Goal: Task Accomplishment & Management: Use online tool/utility

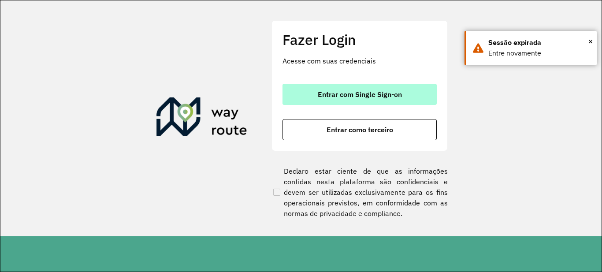
click at [347, 93] on span "Entrar com Single Sign-on" at bounding box center [360, 94] width 84 height 7
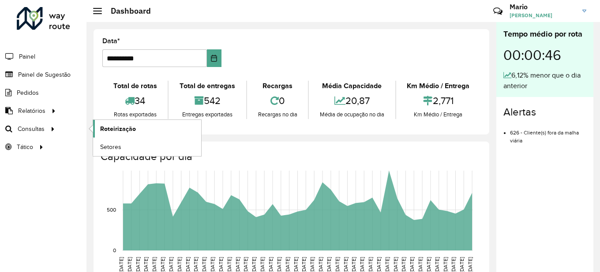
click at [129, 125] on span "Roteirização" at bounding box center [118, 128] width 36 height 9
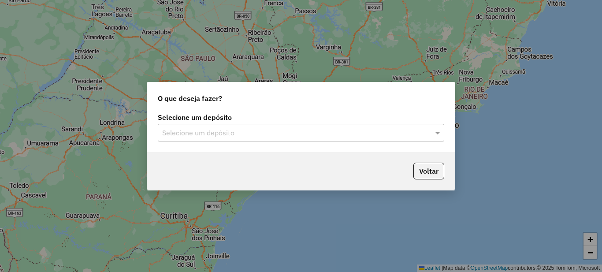
click at [257, 140] on div "Selecione um depósito" at bounding box center [301, 133] width 287 height 18
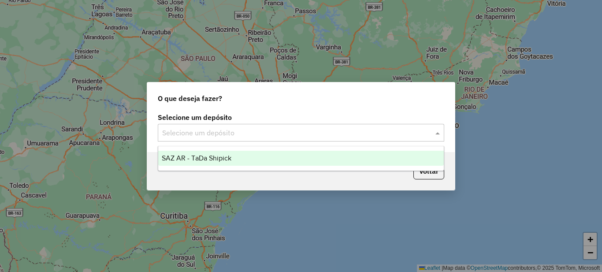
click at [234, 131] on input "text" at bounding box center [292, 133] width 260 height 11
click at [217, 157] on span "SAZ AR - TaDa Shipick" at bounding box center [197, 157] width 70 height 7
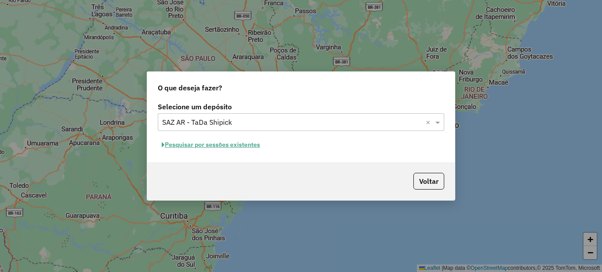
click at [206, 148] on button "Pesquisar por sessões existentes" at bounding box center [211, 145] width 106 height 14
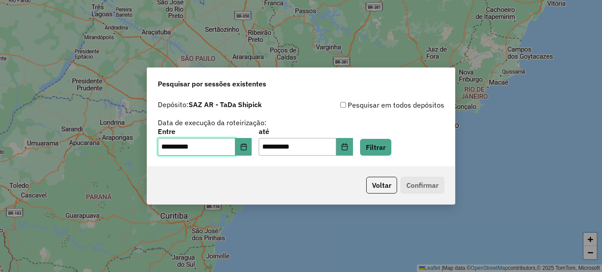
click at [236, 155] on input "**********" at bounding box center [197, 147] width 78 height 18
click at [249, 151] on button "Choose Date" at bounding box center [244, 147] width 17 height 18
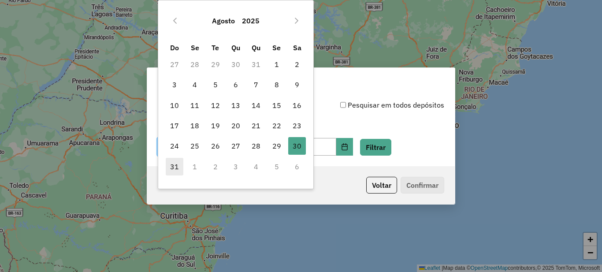
click at [175, 165] on span "31" at bounding box center [175, 167] width 18 height 18
type input "**********"
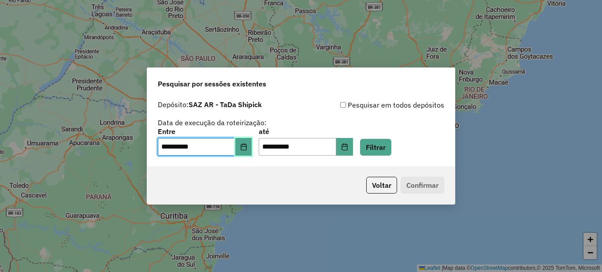
click at [247, 145] on icon "Choose Date" at bounding box center [243, 146] width 7 height 7
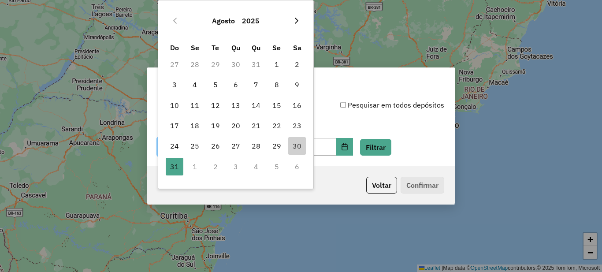
click at [301, 21] on button "Next Month" at bounding box center [297, 21] width 14 height 14
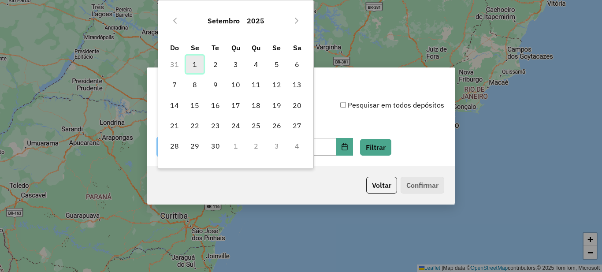
click at [199, 66] on span "1" at bounding box center [195, 65] width 18 height 18
type input "**********"
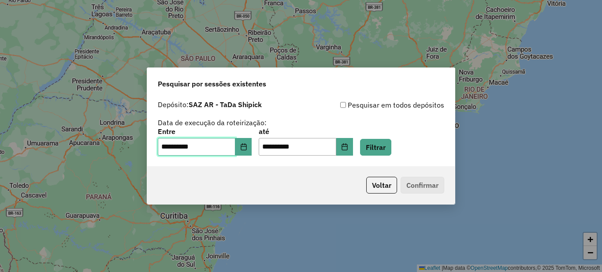
click at [199, 66] on span "1" at bounding box center [195, 65] width 18 height 18
click at [389, 151] on button "Filtrar" at bounding box center [375, 147] width 31 height 17
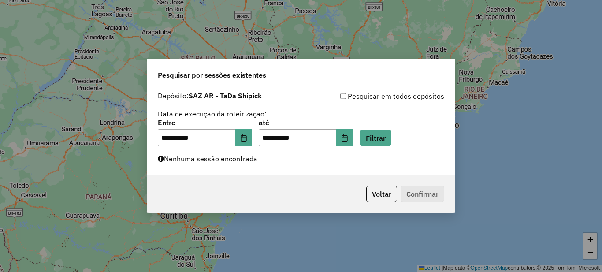
click at [227, 158] on label "Nenhuma sessão encontrada" at bounding box center [208, 158] width 100 height 11
click at [244, 136] on button "Choose Date" at bounding box center [244, 138] width 17 height 18
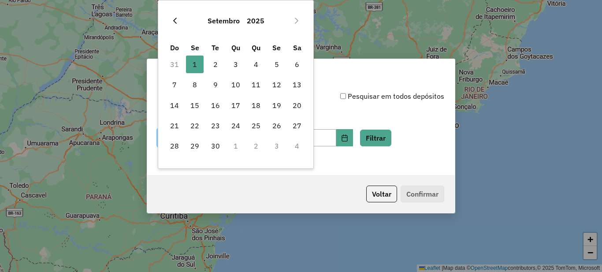
click at [174, 22] on icon "Previous Month" at bounding box center [175, 20] width 7 height 7
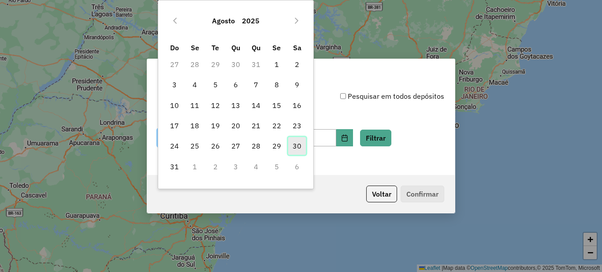
click at [298, 145] on span "30" at bounding box center [297, 146] width 18 height 18
type input "**********"
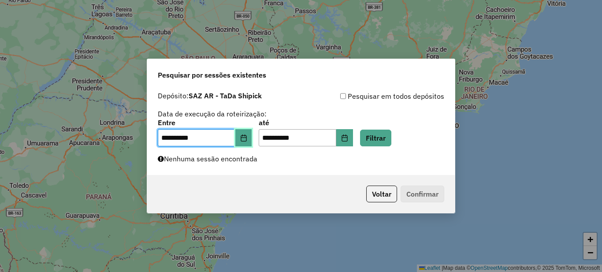
click at [252, 137] on button "Choose Date" at bounding box center [244, 138] width 17 height 18
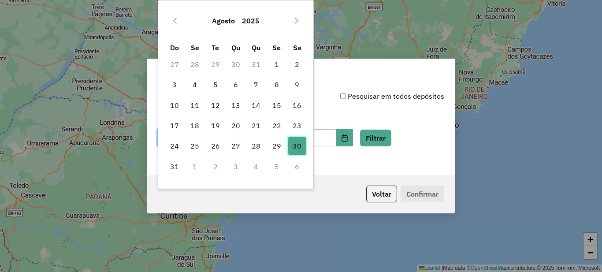
click at [299, 146] on span "30" at bounding box center [297, 146] width 18 height 18
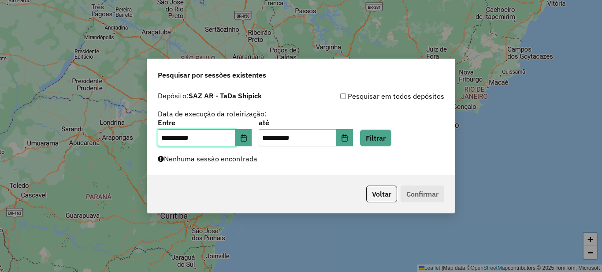
click at [299, 146] on span "30" at bounding box center [297, 146] width 18 height 18
click at [348, 138] on icon "Choose Date" at bounding box center [344, 138] width 7 height 7
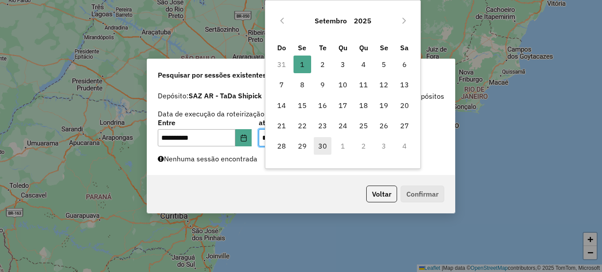
click at [330, 148] on span "30" at bounding box center [323, 146] width 18 height 18
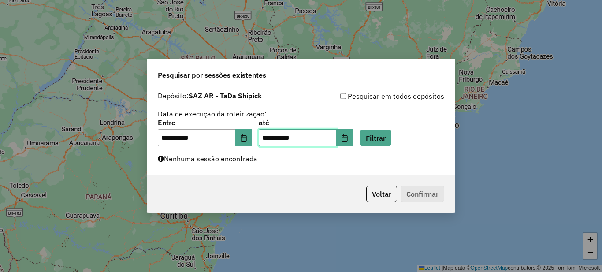
click at [290, 138] on input "**********" at bounding box center [298, 138] width 78 height 18
type input "**********"
click at [392, 131] on button "Filtrar" at bounding box center [375, 138] width 31 height 17
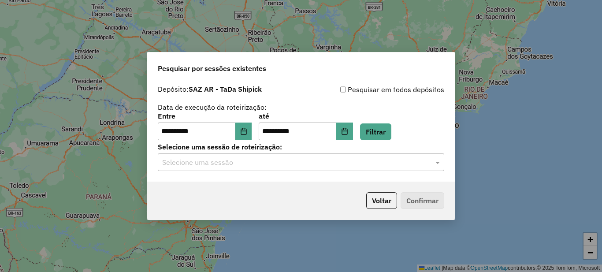
click at [218, 161] on input "text" at bounding box center [292, 162] width 260 height 11
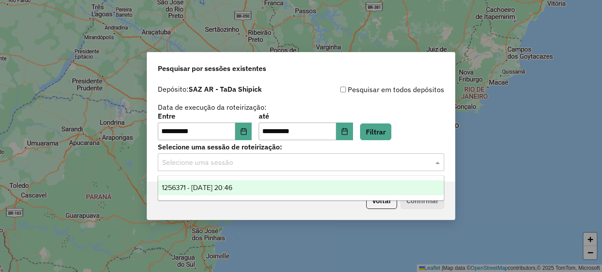
click at [205, 190] on span "1256371 - 30/08/2025 20:46" at bounding box center [197, 187] width 71 height 7
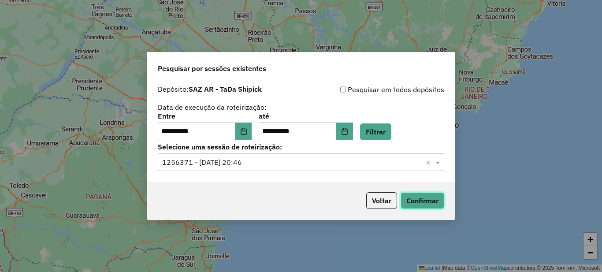
click at [419, 207] on button "Confirmar" at bounding box center [423, 200] width 44 height 17
click at [424, 199] on button "Confirmar" at bounding box center [423, 200] width 44 height 17
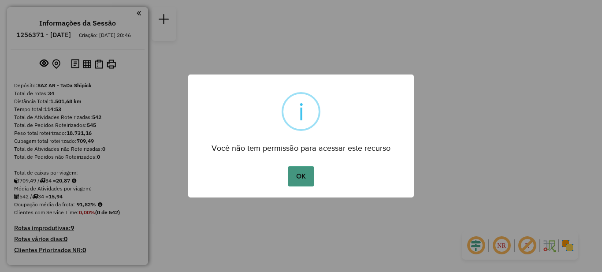
click at [303, 174] on button "OK" at bounding box center [301, 176] width 26 height 20
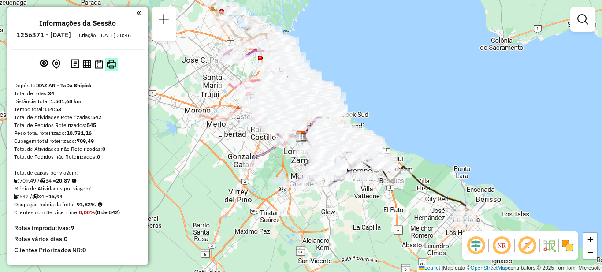
click at [111, 69] on img at bounding box center [111, 64] width 9 height 9
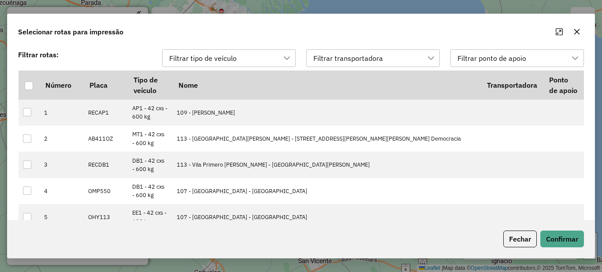
scroll to position [7, 40]
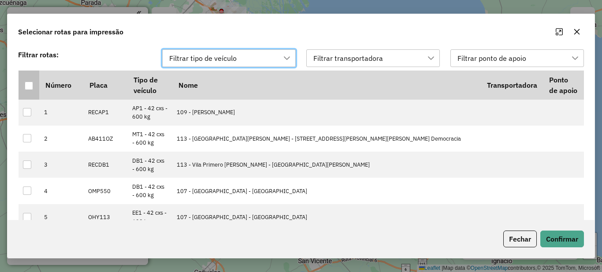
click at [24, 84] on th at bounding box center [29, 85] width 21 height 29
click at [26, 86] on div at bounding box center [29, 86] width 8 height 8
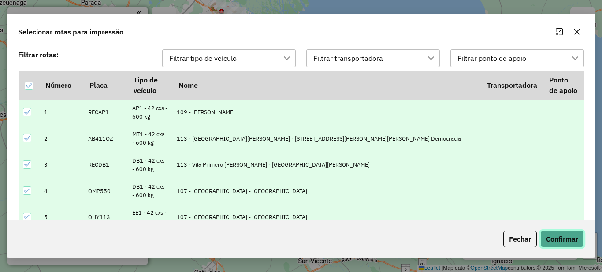
click at [561, 241] on button "Confirmar" at bounding box center [563, 239] width 44 height 17
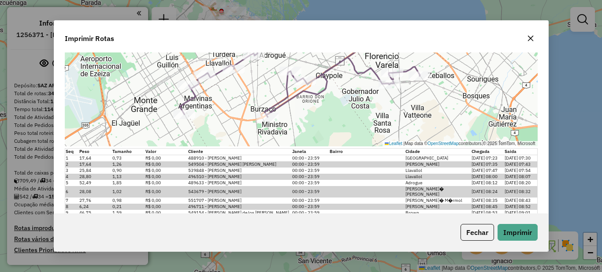
scroll to position [88, 0]
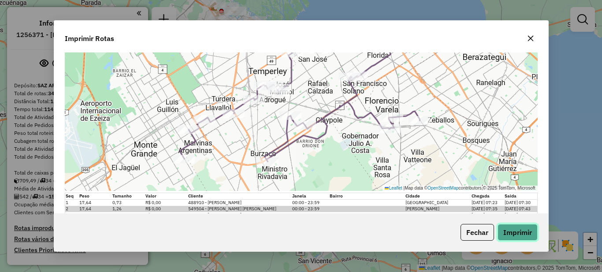
click at [521, 237] on button "Imprimir" at bounding box center [518, 232] width 40 height 17
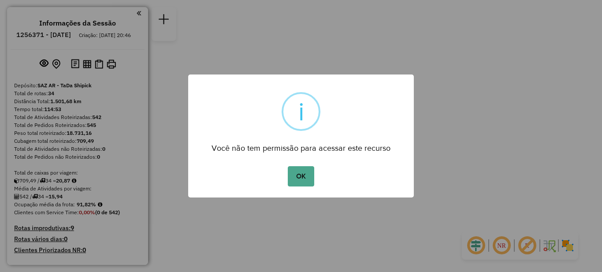
click at [305, 181] on button "OK" at bounding box center [301, 176] width 26 height 20
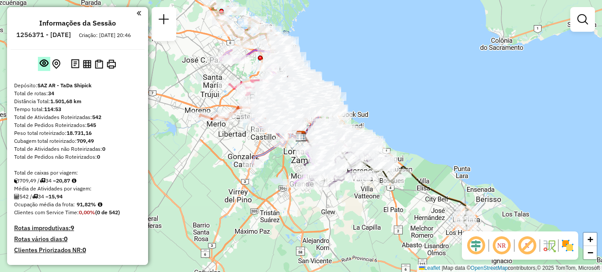
click at [43, 71] on button at bounding box center [44, 64] width 12 height 14
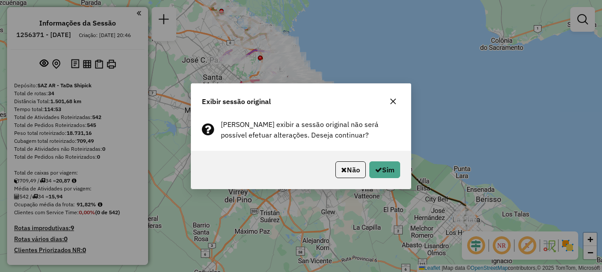
click at [389, 102] on button "button" at bounding box center [393, 101] width 14 height 14
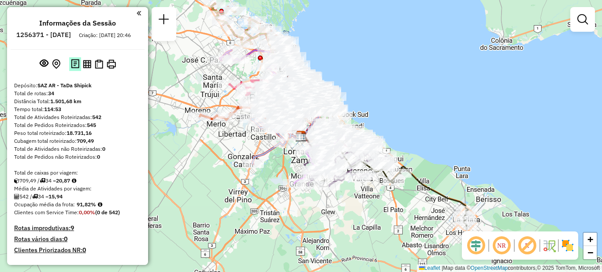
click at [77, 69] on img at bounding box center [75, 64] width 8 height 10
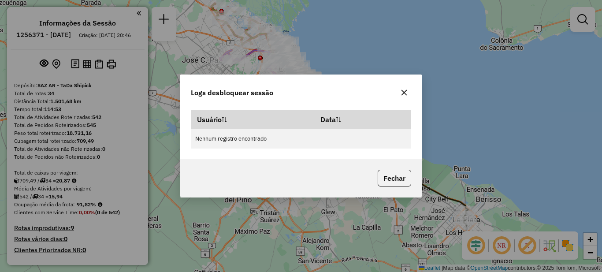
click at [406, 94] on icon "button" at bounding box center [405, 93] width 6 height 6
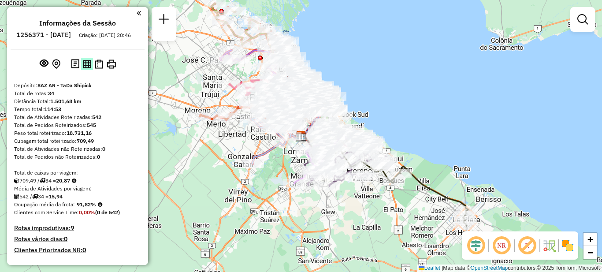
click at [85, 68] on img at bounding box center [87, 64] width 8 height 8
click at [97, 69] on img at bounding box center [99, 64] width 8 height 9
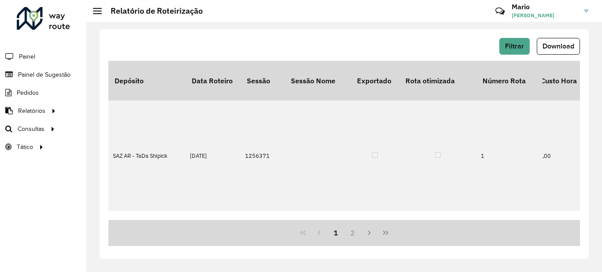
scroll to position [0, 646]
